Goal: Find contact information: Find contact information

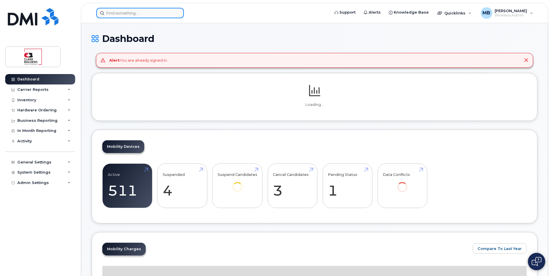
click at [128, 14] on input at bounding box center [140, 13] width 88 height 10
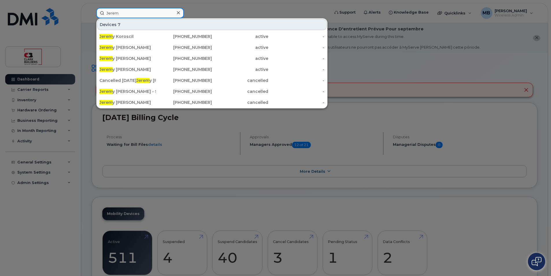
type input "Jeremy"
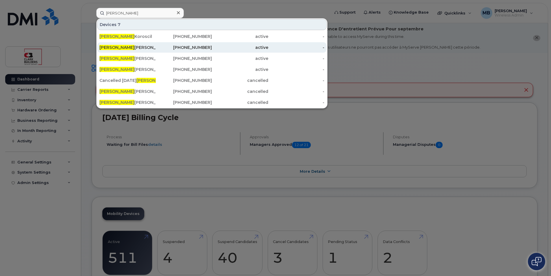
click at [131, 48] on div "Jeremy Reimer" at bounding box center [128, 48] width 56 height 6
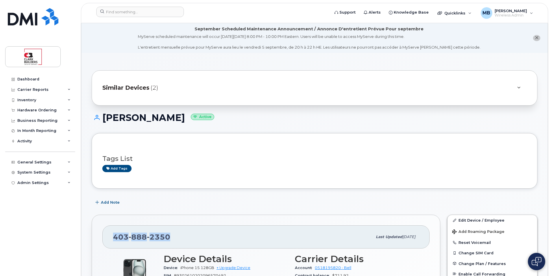
drag, startPoint x: 170, startPoint y: 234, endPoint x: 112, endPoint y: 235, distance: 57.9
click at [112, 235] on div "[PHONE_NUMBER] Last updated [DATE]" at bounding box center [265, 236] width 327 height 23
copy span "[PHONE_NUMBER]"
